Goal: Task Accomplishment & Management: Use online tool/utility

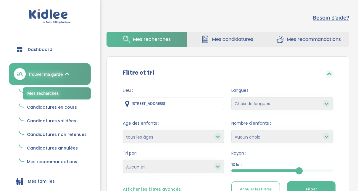
scroll to position [83, 0]
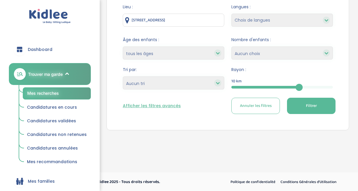
click at [259, 85] on div "10" at bounding box center [281, 87] width 101 height 7
click at [317, 106] on span "Filtrer" at bounding box center [311, 106] width 11 height 6
click at [307, 108] on span "Filtrer" at bounding box center [311, 106] width 11 height 6
drag, startPoint x: 307, startPoint y: 108, endPoint x: 312, endPoint y: 102, distance: 8.0
click at [312, 102] on button "Filtrer" at bounding box center [311, 106] width 49 height 16
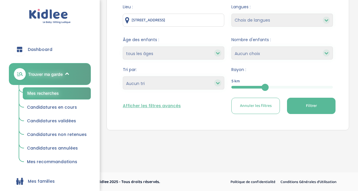
click at [60, 91] on link "Mes recherches" at bounding box center [57, 93] width 68 height 12
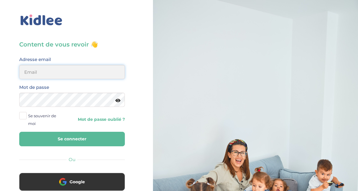
type input "adjoba.hoimian@gmail.com"
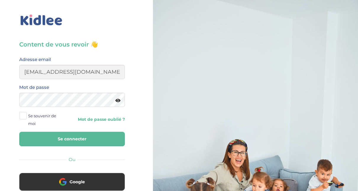
click at [87, 139] on button "Se connecter" at bounding box center [72, 139] width 106 height 14
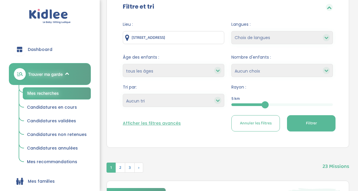
click at [315, 126] on span "Filtrer" at bounding box center [311, 123] width 11 height 6
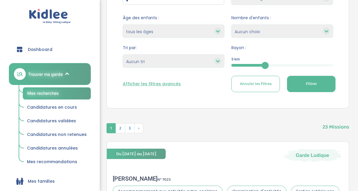
scroll to position [121, 0]
